Goal: Book appointment/travel/reservation

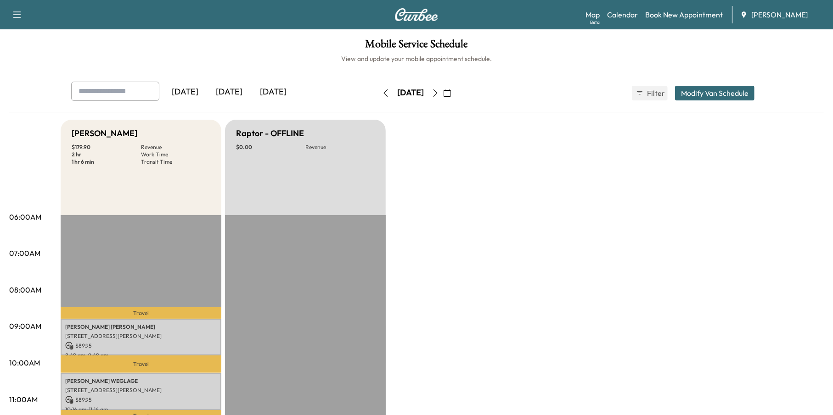
click at [451, 95] on icon "button" at bounding box center [446, 93] width 7 height 7
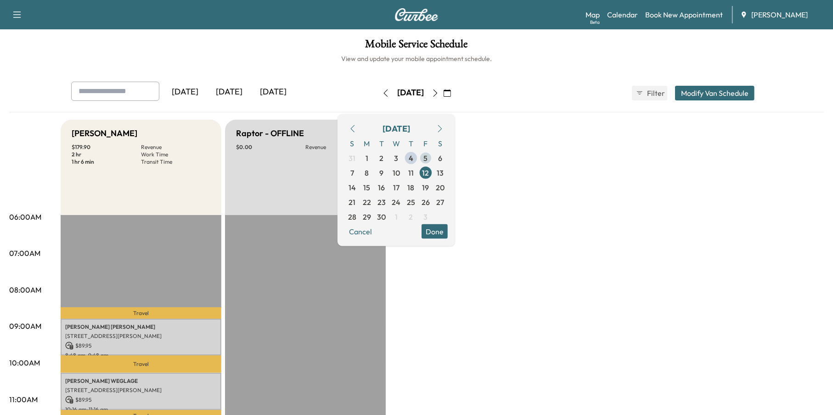
click at [428, 156] on span "5" at bounding box center [426, 157] width 4 height 11
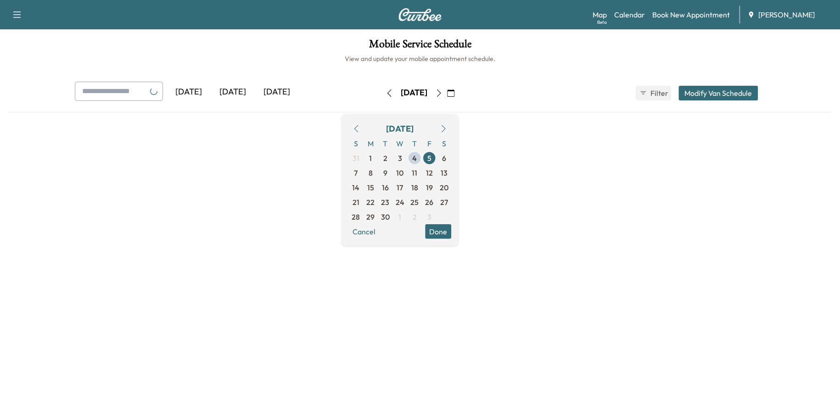
click at [451, 231] on button "Done" at bounding box center [438, 231] width 26 height 15
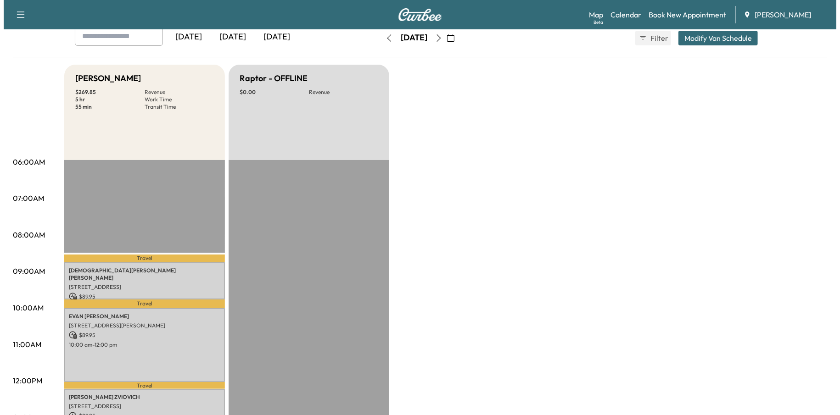
scroll to position [138, 0]
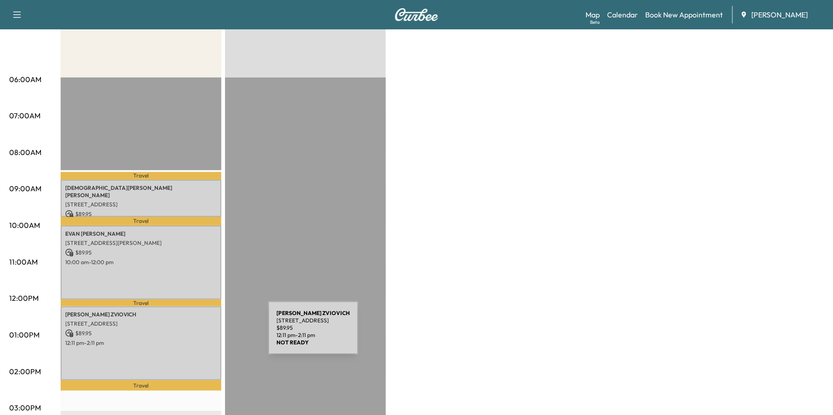
click at [199, 334] on p "$ 89.95" at bounding box center [140, 334] width 151 height 8
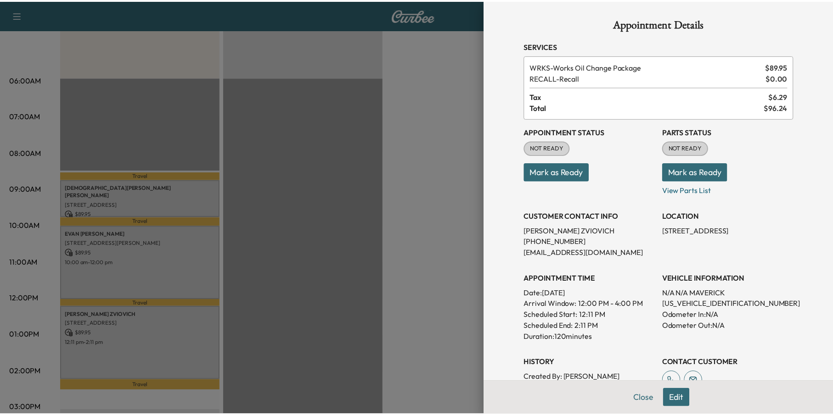
scroll to position [161, 0]
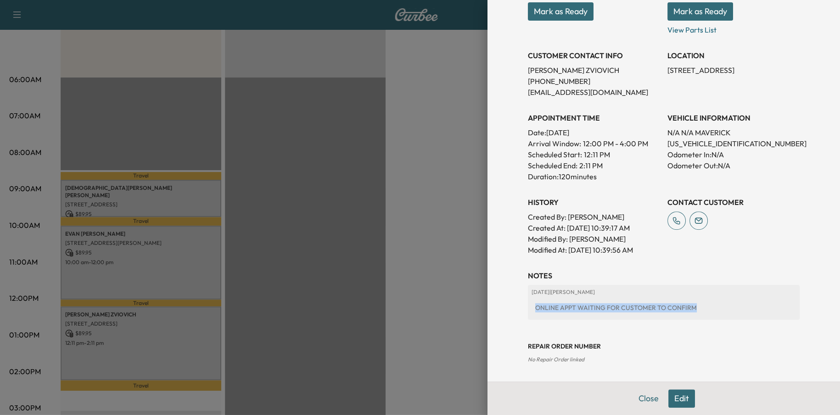
drag, startPoint x: 707, startPoint y: 310, endPoint x: 497, endPoint y: 306, distance: 210.3
click at [497, 306] on div "Appointment Details Services WRKS - Works Oil Change Package $ 89.95 RECALL - R…" at bounding box center [663, 207] width 352 height 415
click at [492, 305] on div "Appointment Details Services WRKS - Works Oil Change Package $ 89.95 RECALL - R…" at bounding box center [663, 207] width 352 height 415
click at [438, 308] on div at bounding box center [420, 207] width 840 height 415
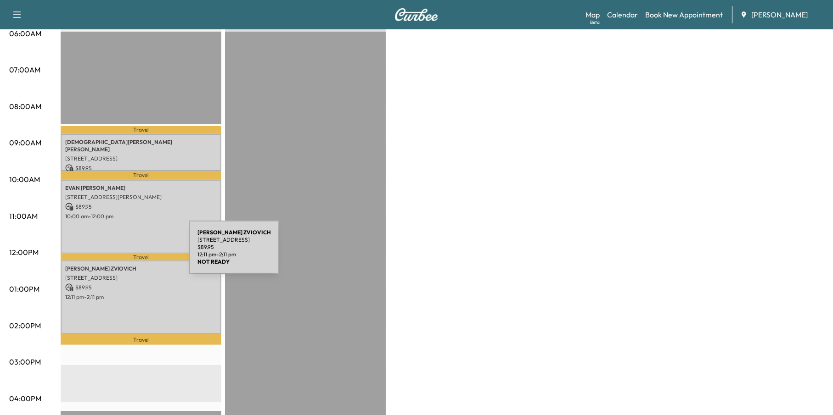
scroll to position [172, 0]
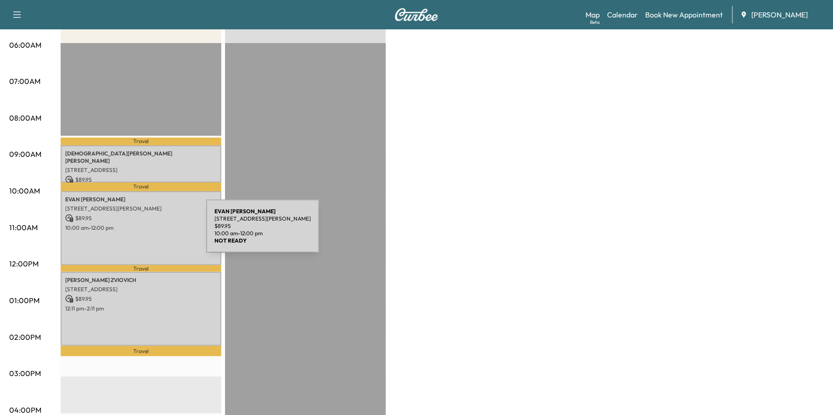
click at [137, 232] on div "[PERSON_NAME] [STREET_ADDRESS][PERSON_NAME] $ 89.95 10:00 am - 12:00 pm" at bounding box center [141, 228] width 161 height 74
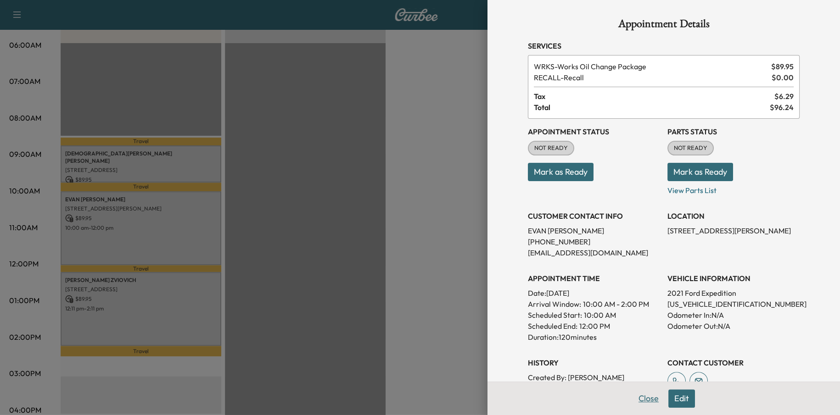
click at [634, 408] on button "Close" at bounding box center [648, 399] width 32 height 18
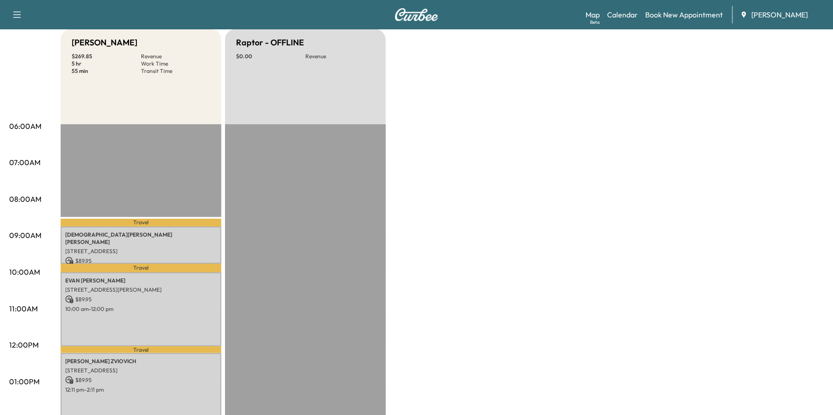
scroll to position [0, 0]
